Goal: Task Accomplishment & Management: Manage account settings

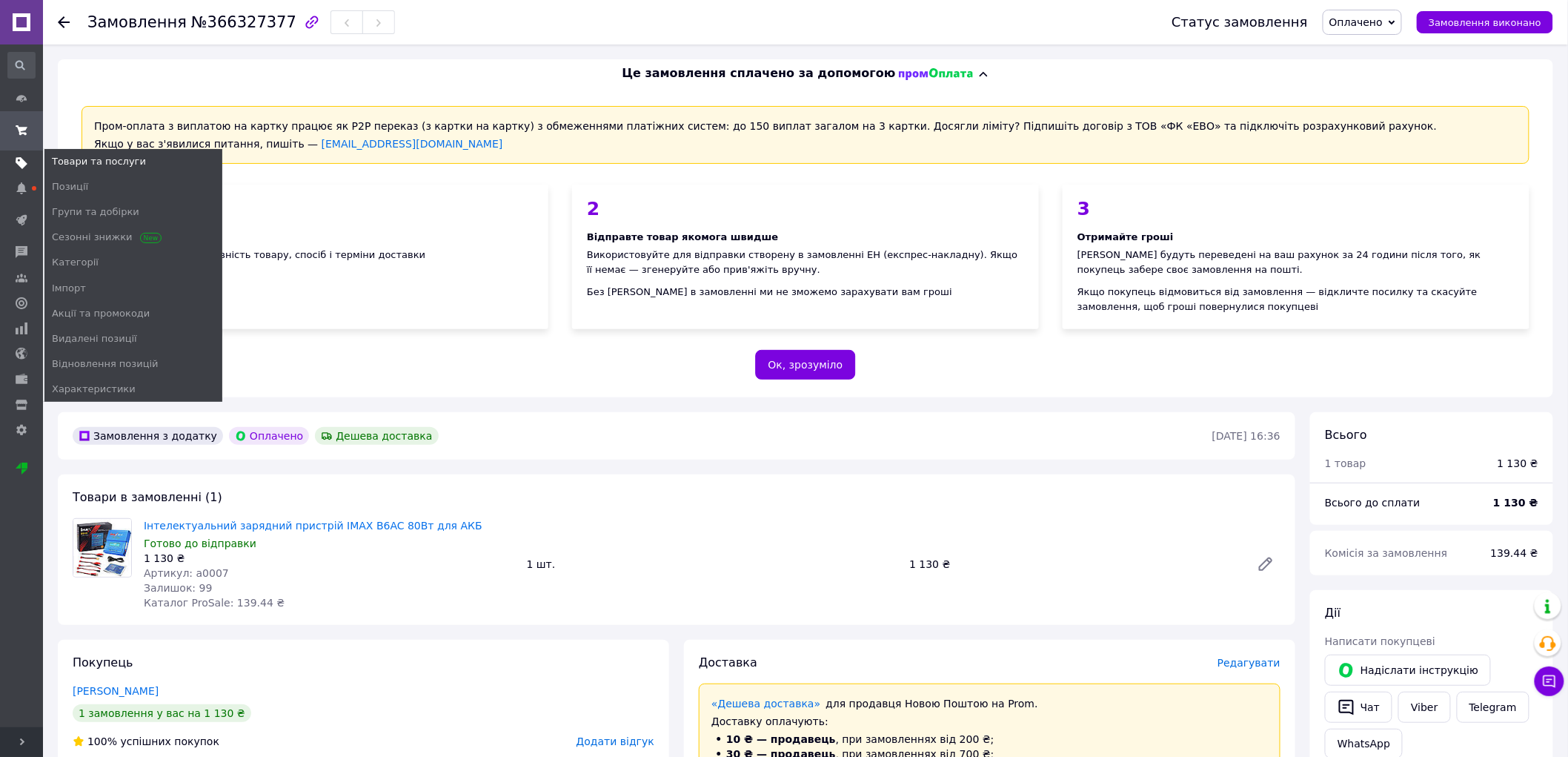
click at [22, 163] on use at bounding box center [21, 163] width 12 height 12
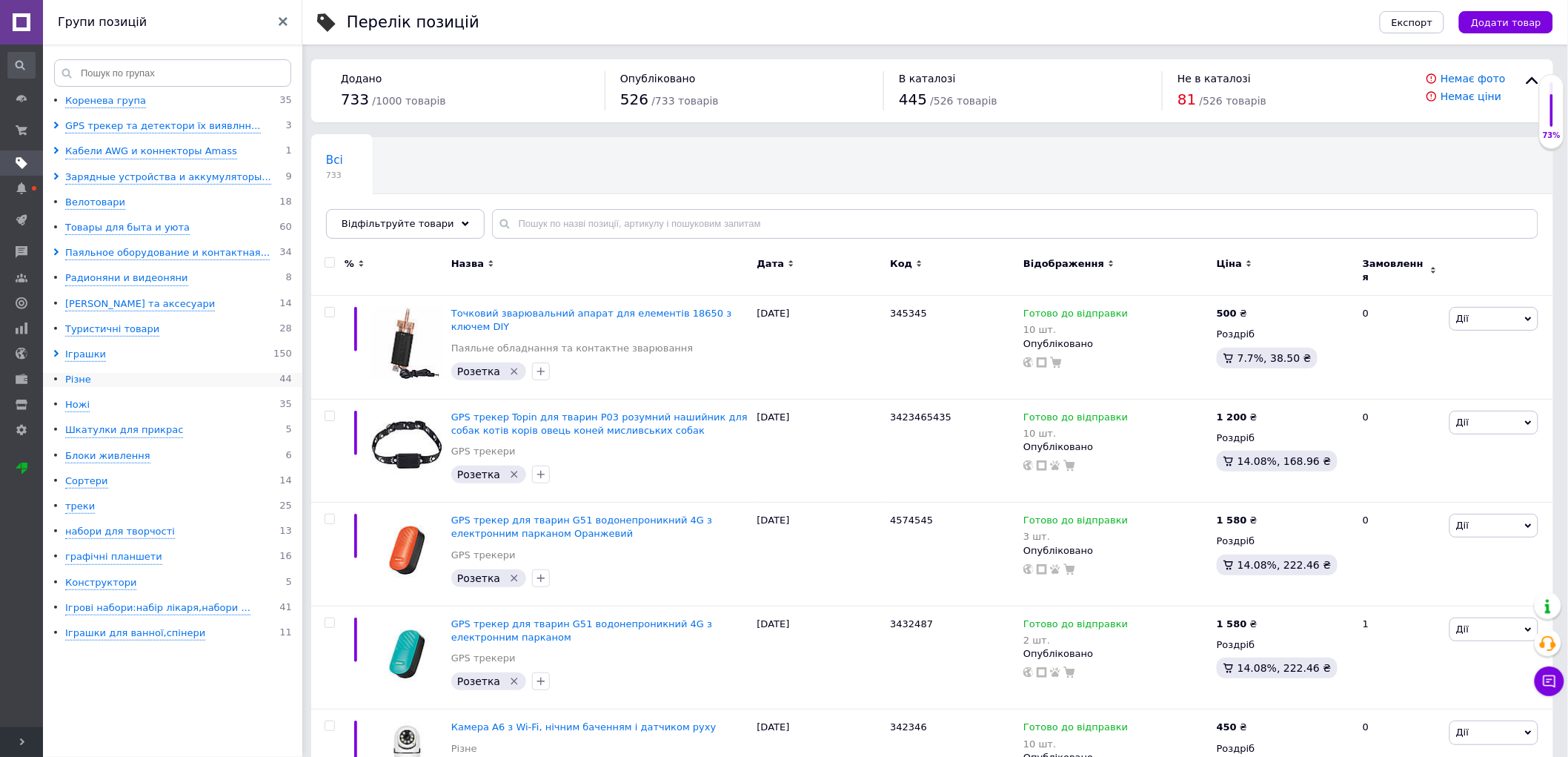
click at [72, 381] on div "Різне" at bounding box center [78, 380] width 26 height 14
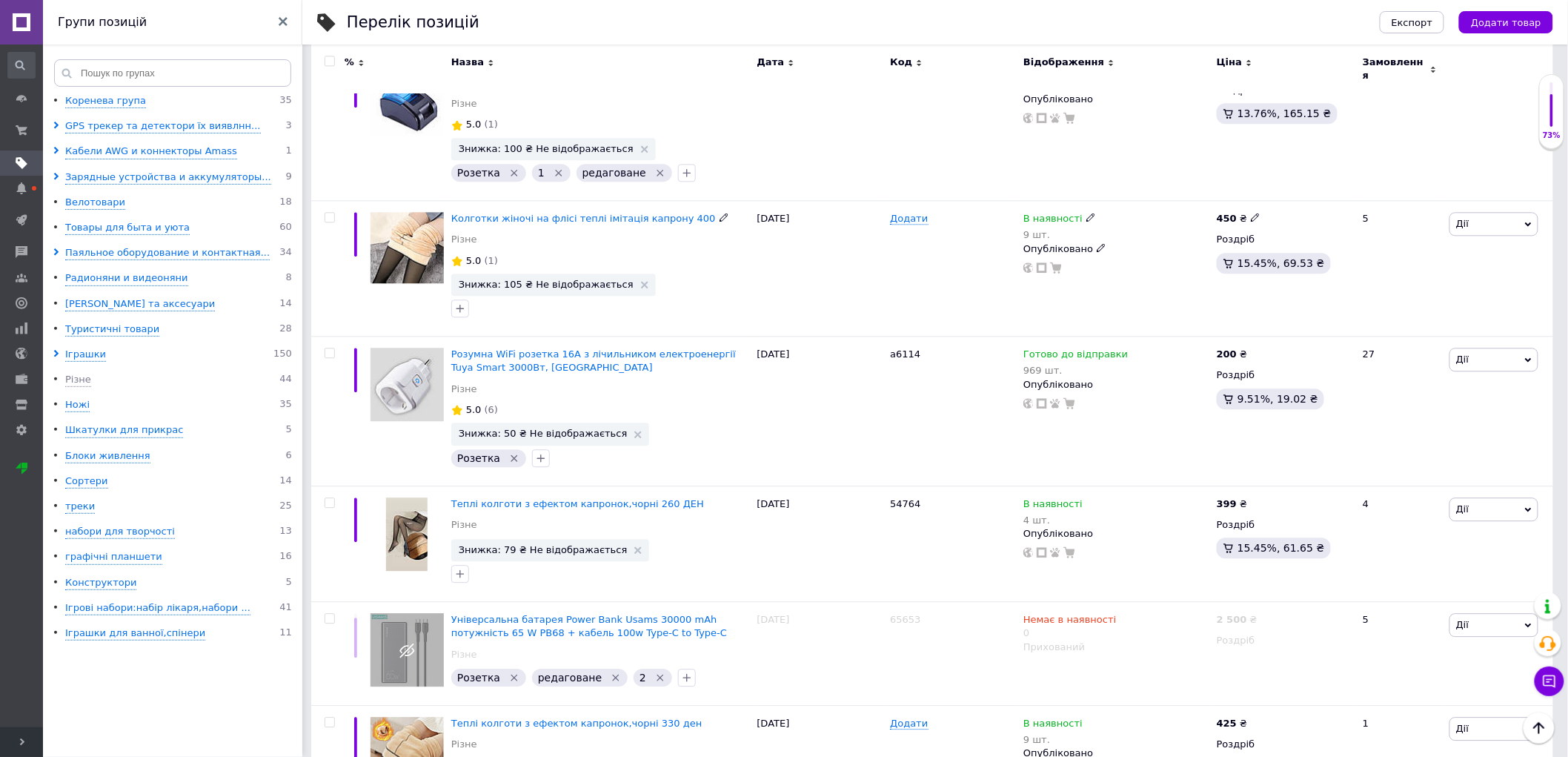
scroll to position [1483, 0]
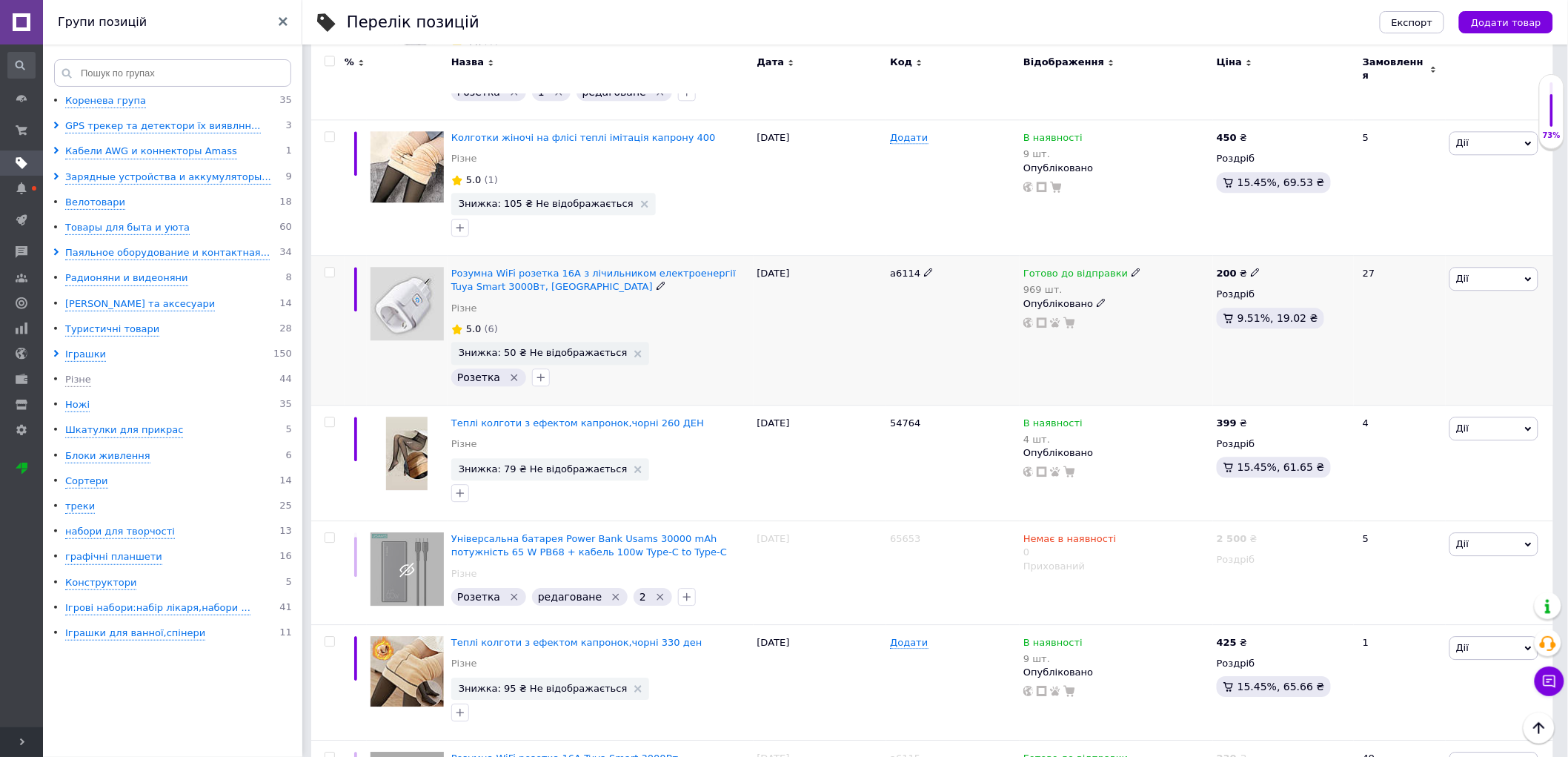
click at [403, 292] on img at bounding box center [407, 304] width 74 height 74
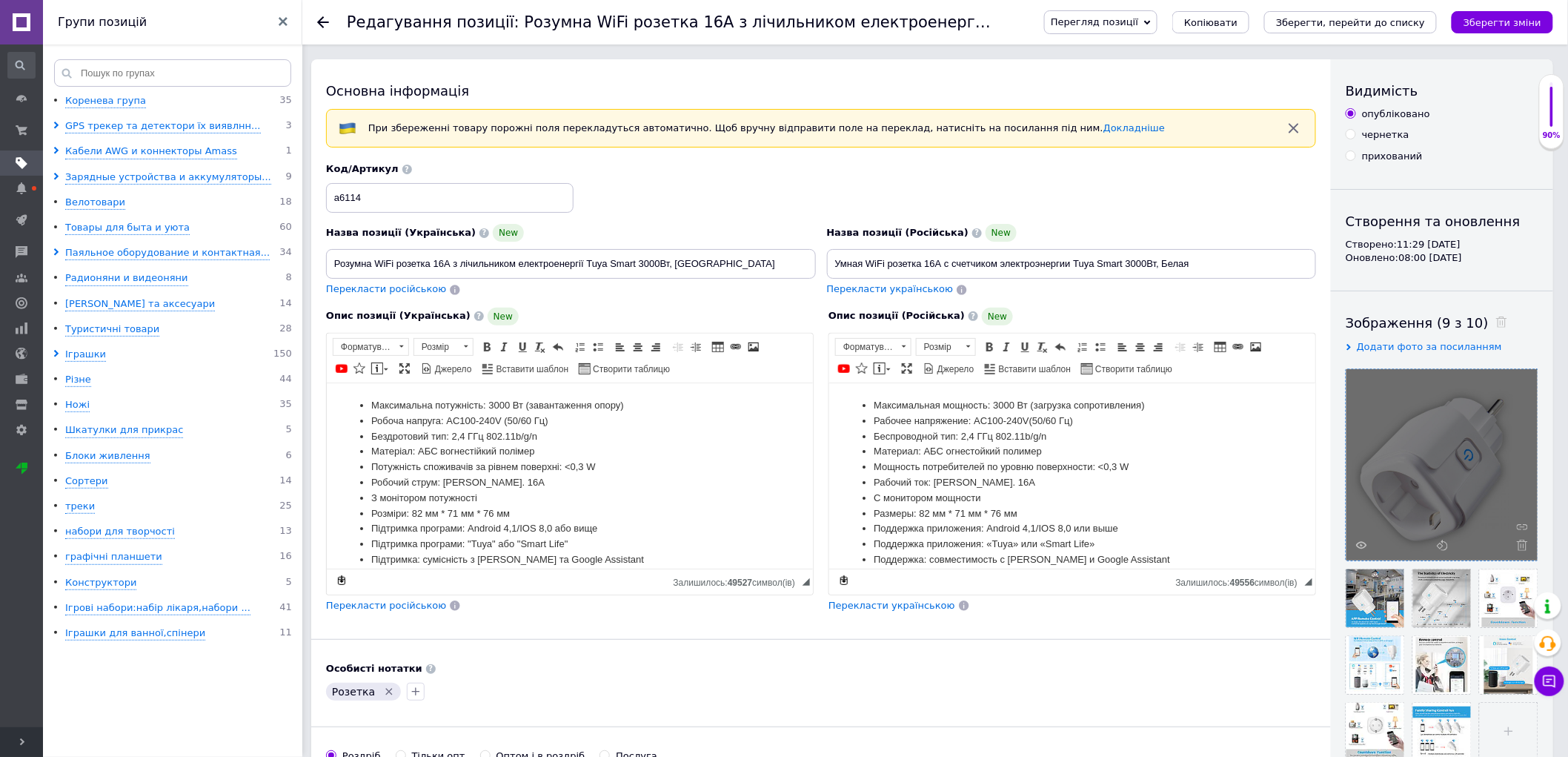
click at [1444, 465] on div at bounding box center [1442, 465] width 191 height 191
click at [1358, 544] on use at bounding box center [1361, 545] width 11 height 8
